Goal: Task Accomplishment & Management: Use online tool/utility

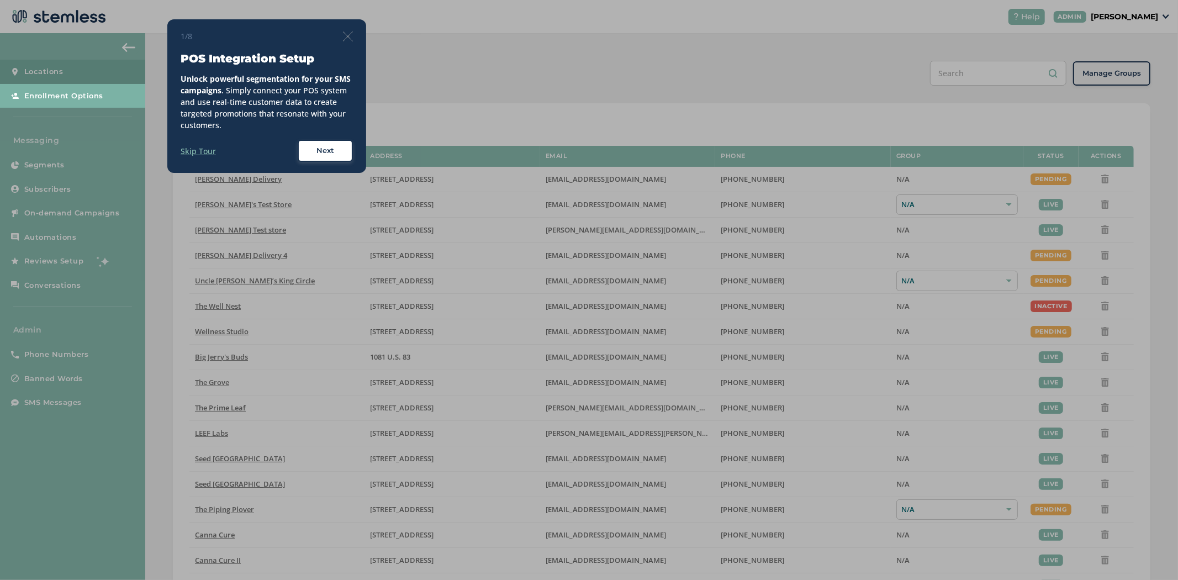
drag, startPoint x: 354, startPoint y: 43, endPoint x: 346, endPoint y: 32, distance: 13.4
click at [354, 43] on div "1/8 POS Integration Setup Unlock powerful segmentation for your SMS campaigns .…" at bounding box center [266, 95] width 199 height 153
click at [342, 28] on div "1/8 POS Integration Setup Unlock powerful segmentation for your SMS campaigns .…" at bounding box center [266, 95] width 199 height 153
click at [341, 33] on div "1/8" at bounding box center [267, 36] width 172 height 12
click at [346, 36] on img at bounding box center [348, 36] width 10 height 10
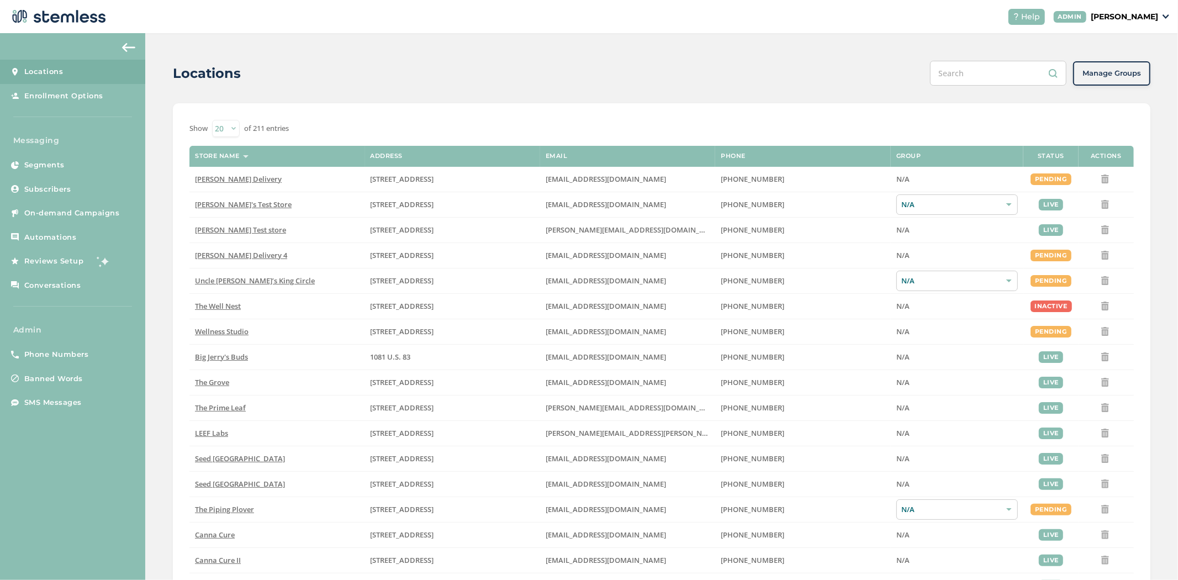
click at [1129, 13] on p "[PERSON_NAME]" at bounding box center [1123, 17] width 67 height 12
click at [1116, 78] on span "Impersonate" at bounding box center [1130, 79] width 54 height 11
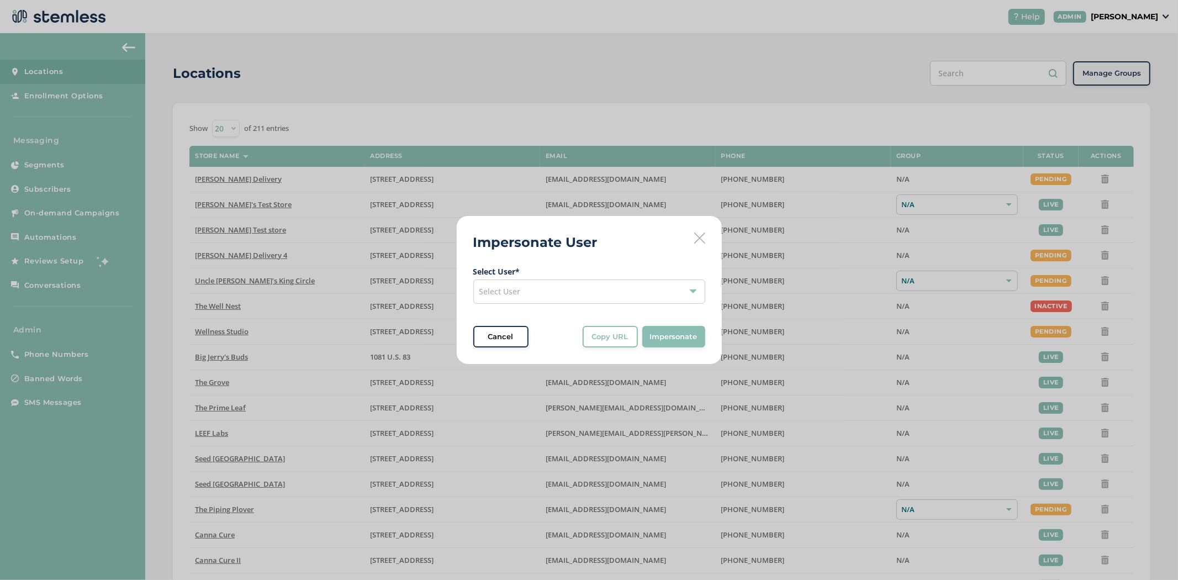
click at [571, 293] on div "Select User" at bounding box center [589, 291] width 232 height 24
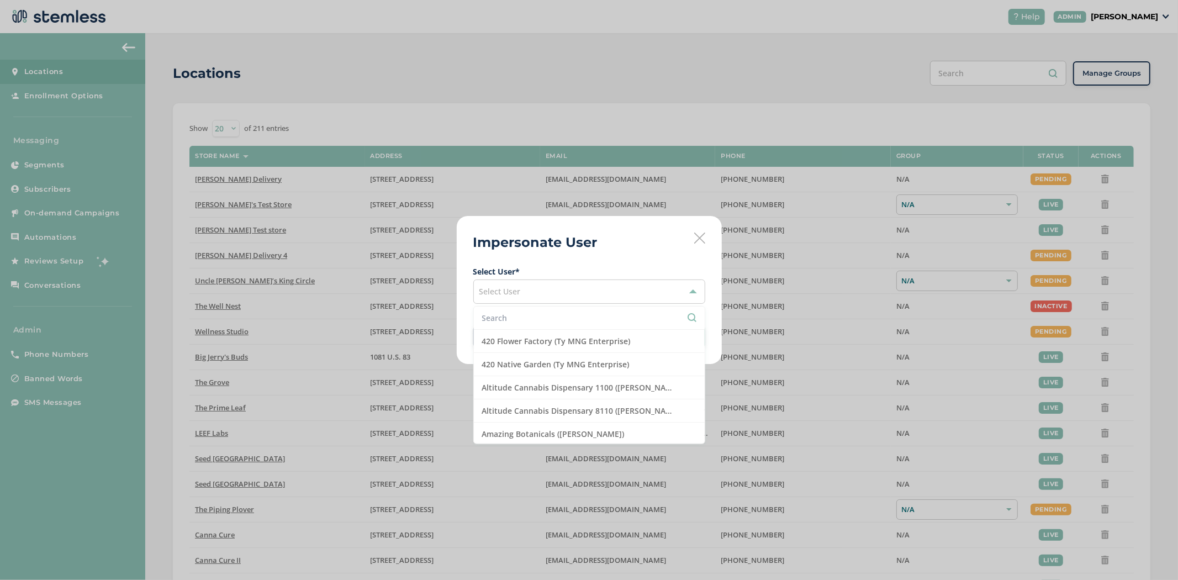
click at [543, 317] on input "text" at bounding box center [589, 318] width 214 height 12
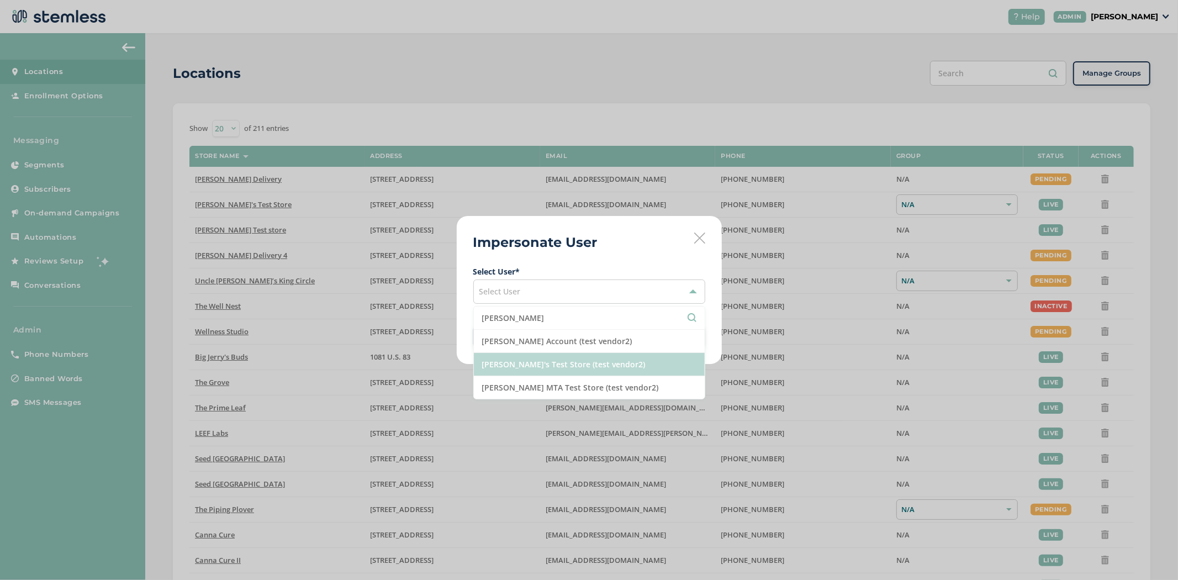
type input "[PERSON_NAME]"
click at [559, 368] on li "[PERSON_NAME]'s Test Store (test vendor2)" at bounding box center [589, 364] width 231 height 23
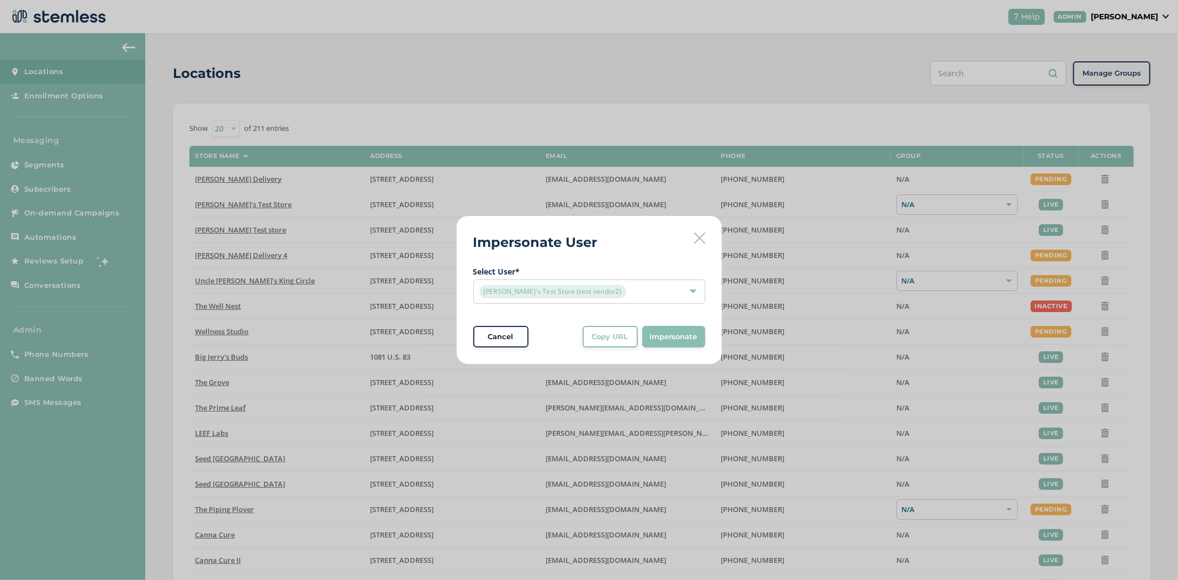
click at [686, 331] on span "Impersonate" at bounding box center [673, 336] width 47 height 11
